Goal: Navigation & Orientation: Find specific page/section

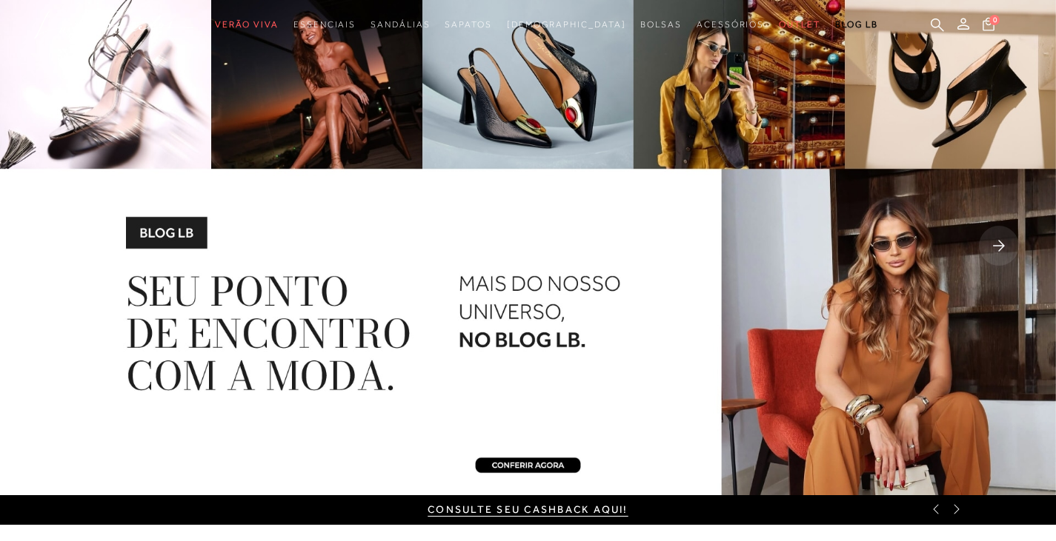
click at [997, 241] on rect at bounding box center [998, 246] width 40 height 40
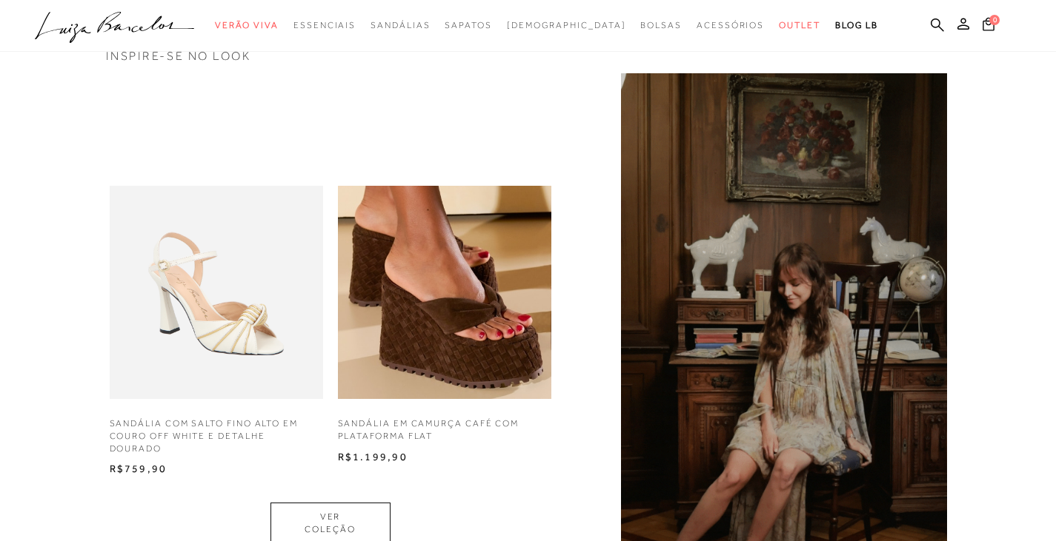
scroll to position [815, 0]
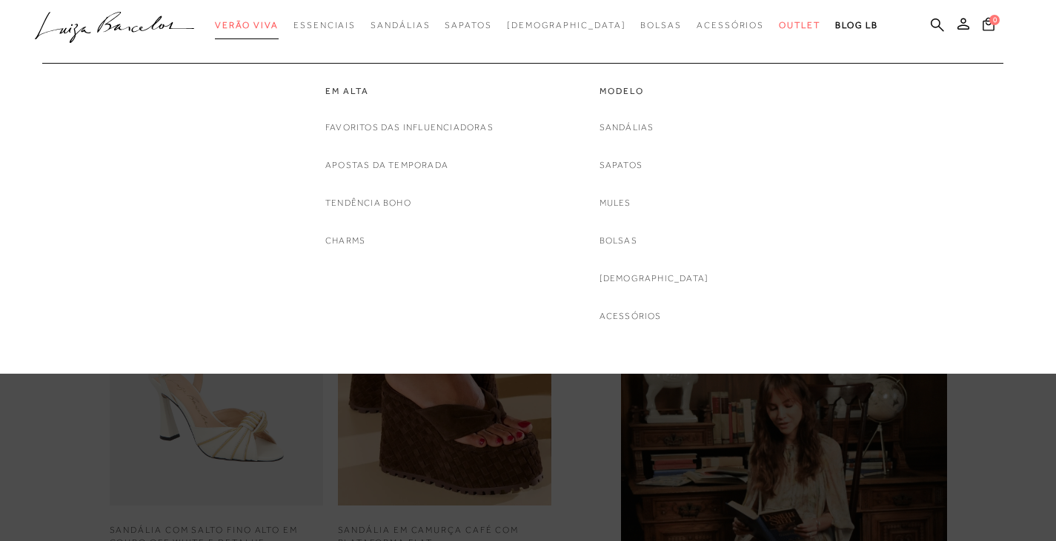
click at [279, 24] on span "Verão Viva" at bounding box center [247, 25] width 64 height 10
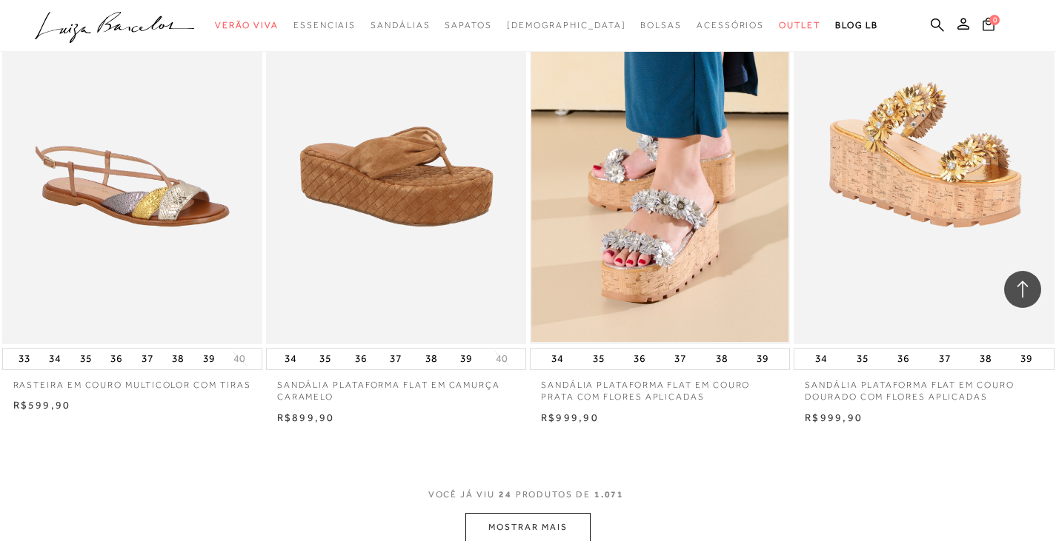
scroll to position [2593, 0]
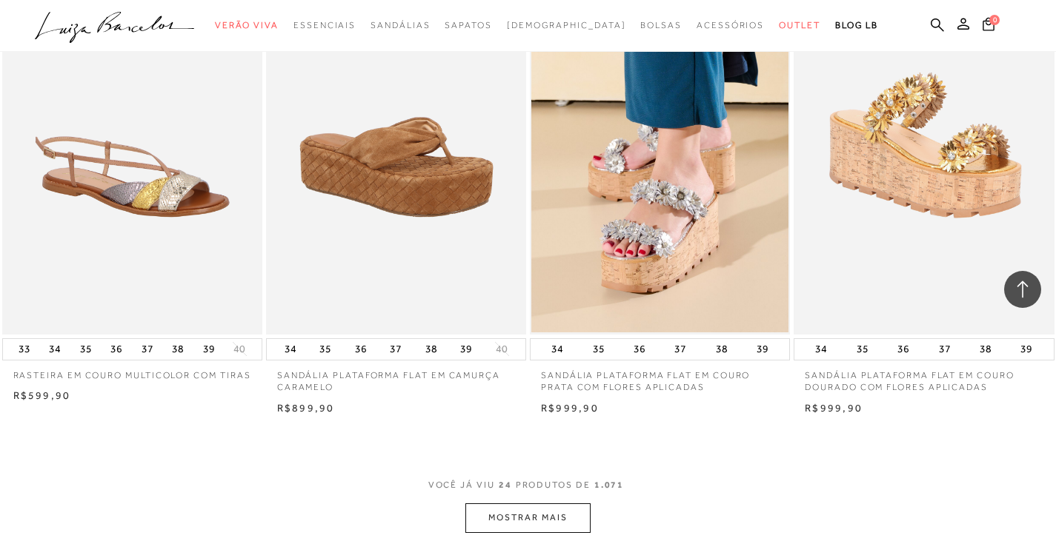
click at [555, 516] on button "MOSTRAR MAIS" at bounding box center [527, 518] width 124 height 29
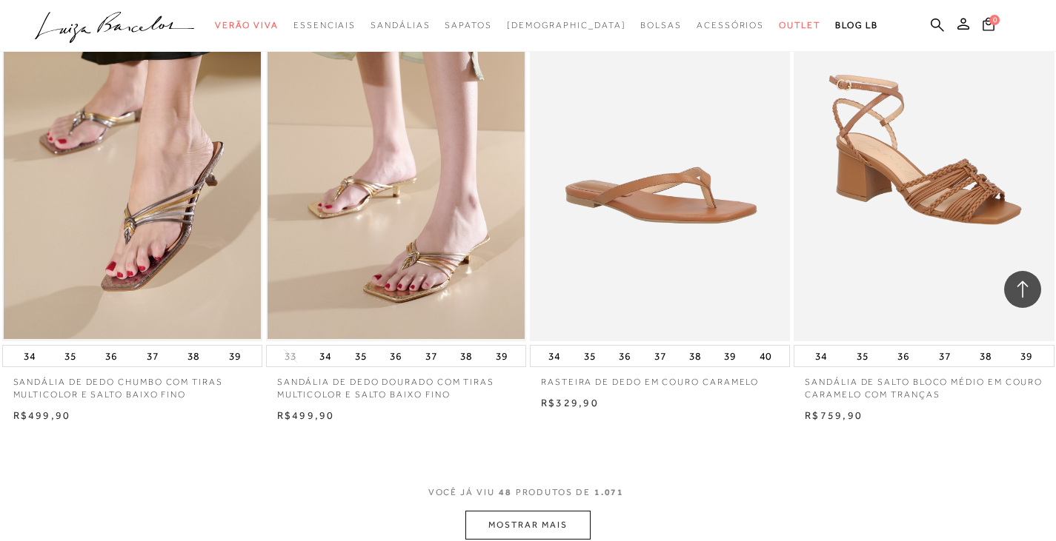
scroll to position [5704, 0]
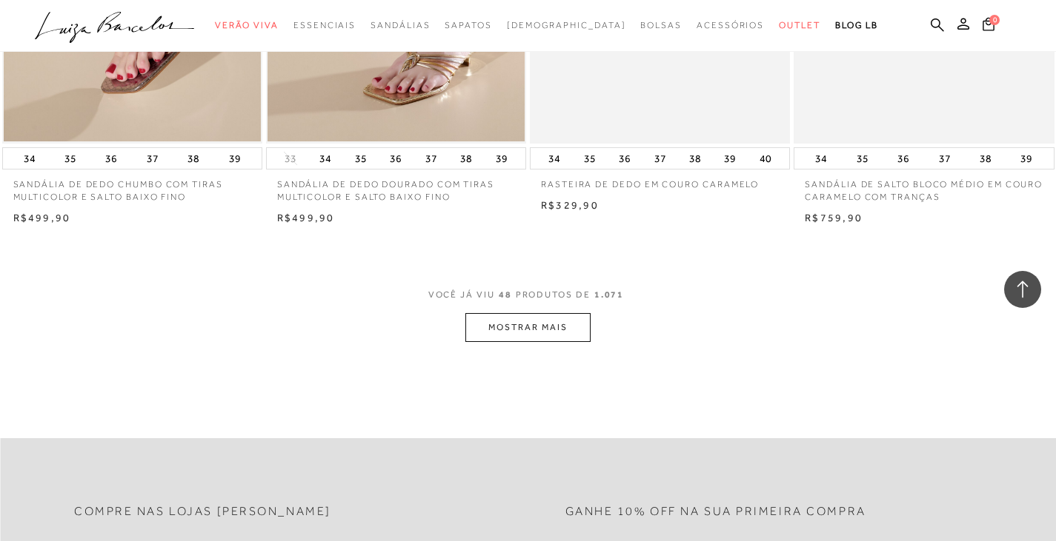
click at [541, 334] on button "MOSTRAR MAIS" at bounding box center [527, 327] width 124 height 29
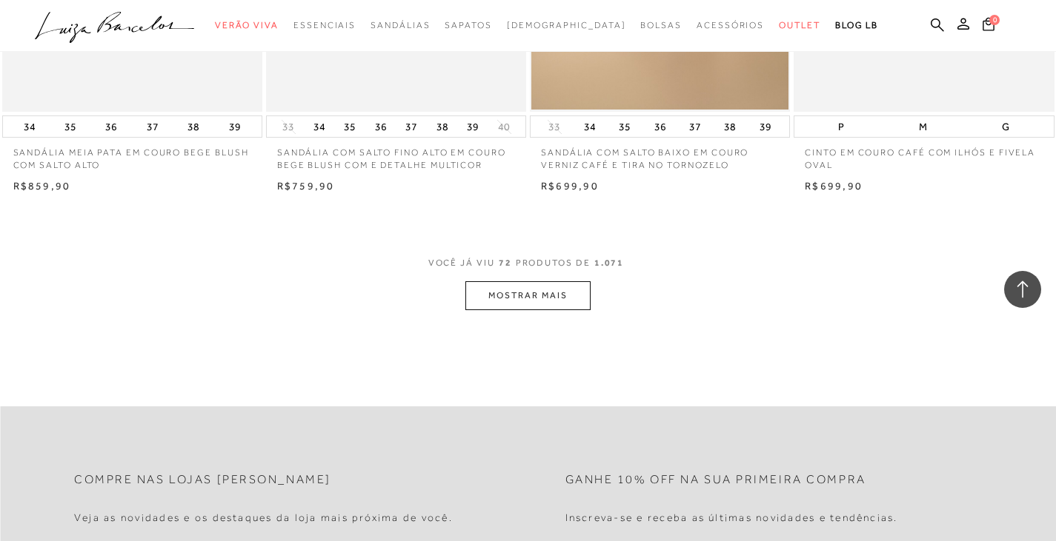
scroll to position [8666, 0]
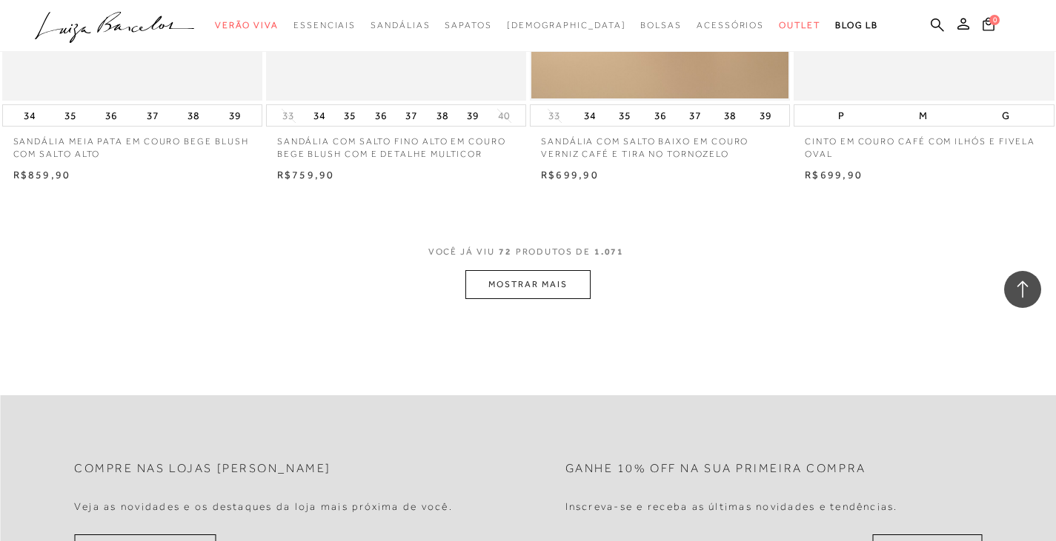
click at [484, 284] on button "MOSTRAR MAIS" at bounding box center [527, 284] width 124 height 29
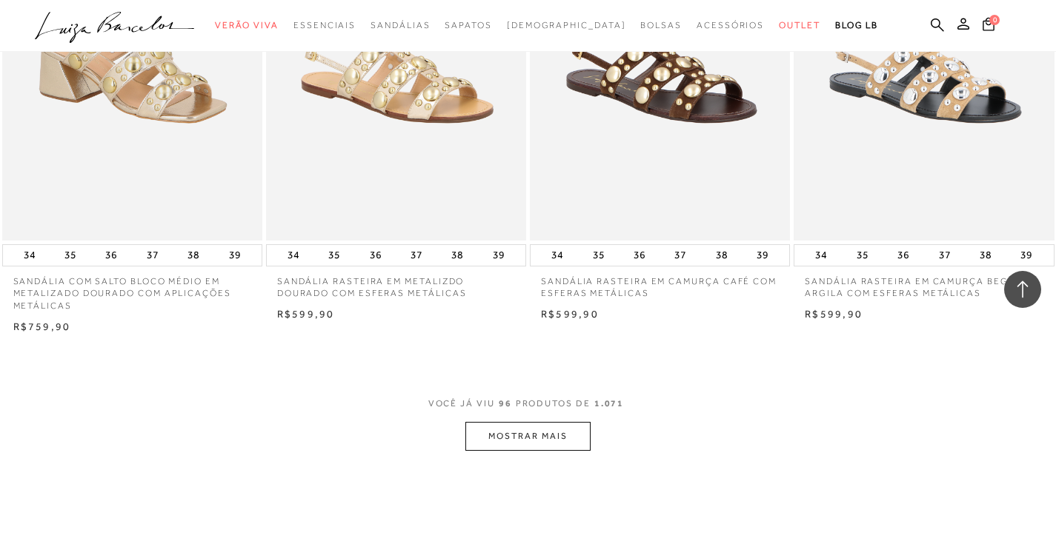
scroll to position [11481, 0]
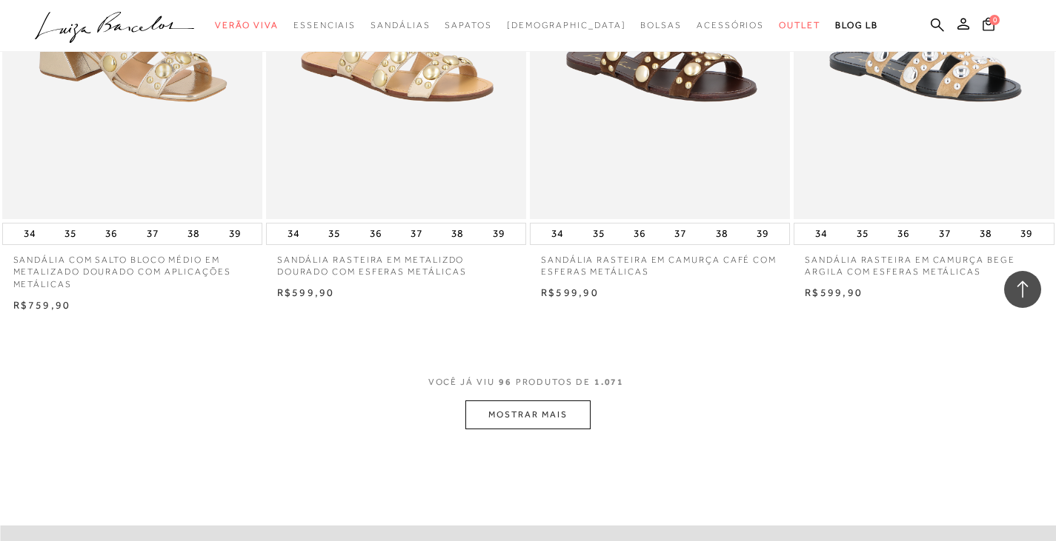
click at [547, 419] on button "MOSTRAR MAIS" at bounding box center [527, 415] width 124 height 29
